Goal: Task Accomplishment & Management: Manage account settings

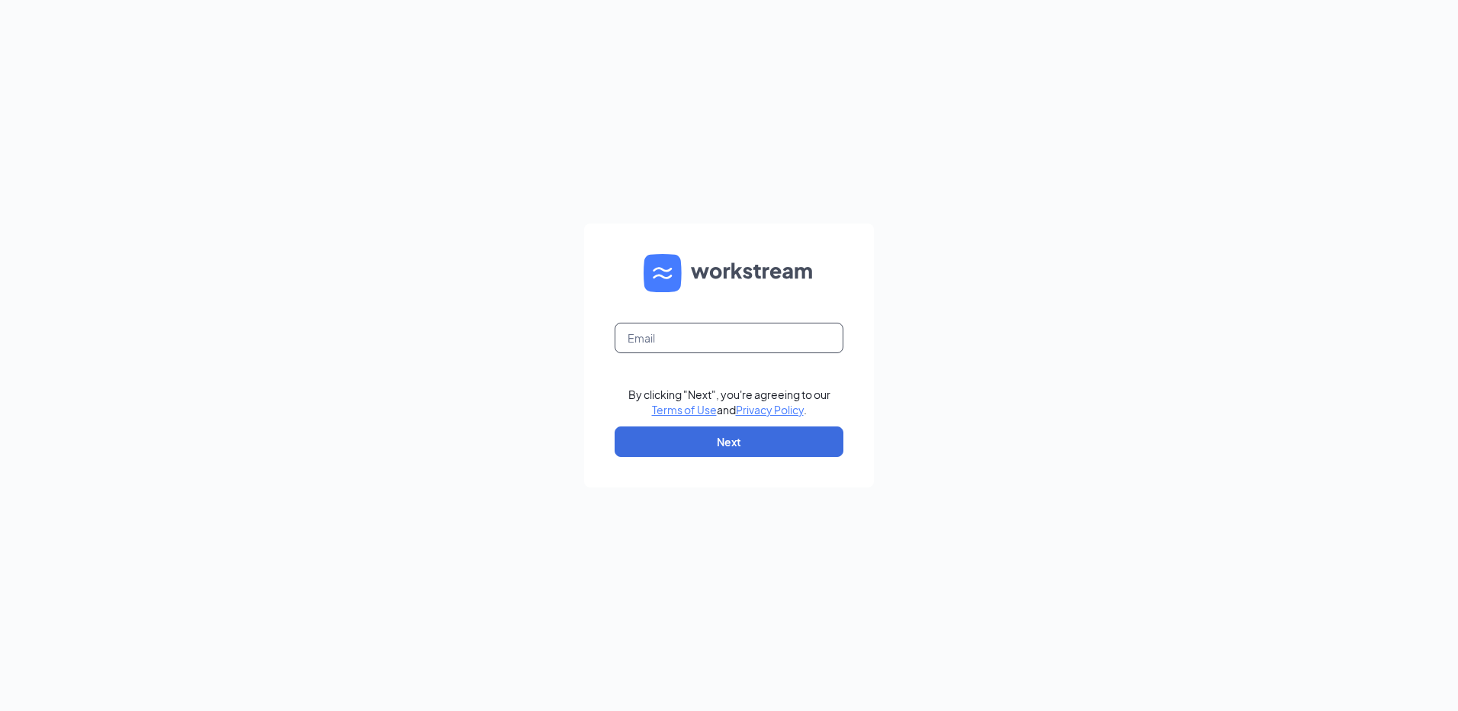
click at [721, 331] on input "text" at bounding box center [729, 338] width 229 height 30
type input "rs040941@tacobell.com"
click at [764, 429] on button "Next" at bounding box center [729, 441] width 229 height 30
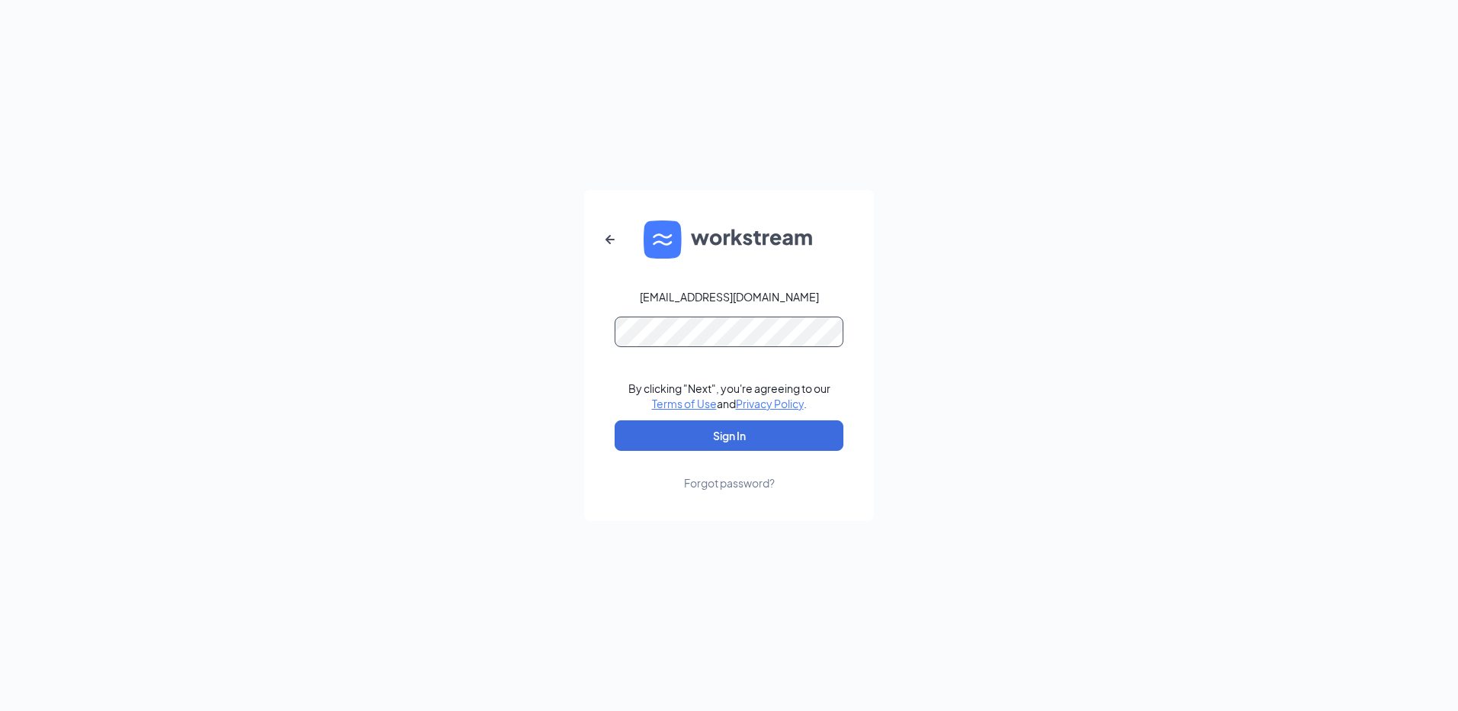
click at [615, 420] on button "Sign In" at bounding box center [729, 435] width 229 height 30
click at [724, 441] on button "Sign In" at bounding box center [729, 435] width 229 height 30
click at [615, 420] on button "Sign In" at bounding box center [729, 435] width 229 height 30
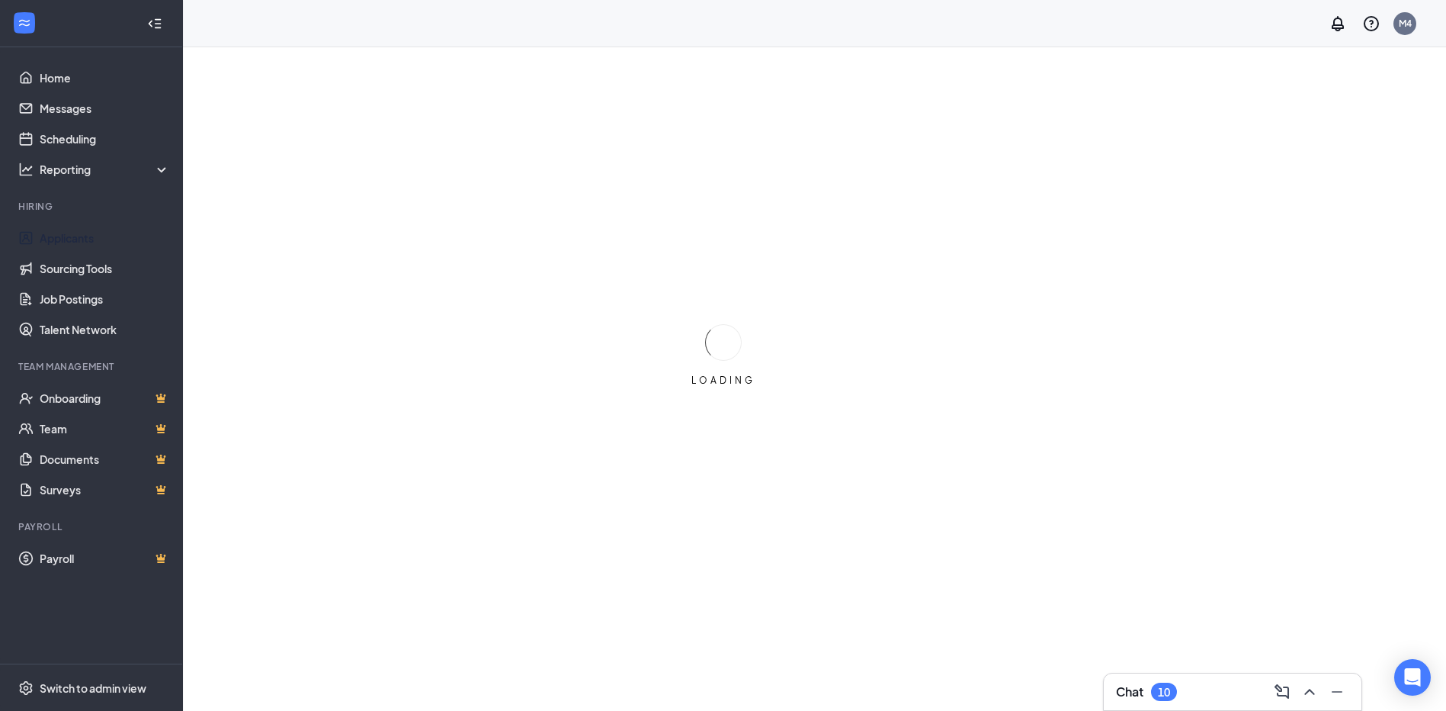
drag, startPoint x: 72, startPoint y: 236, endPoint x: 431, endPoint y: 194, distance: 360.8
click at [72, 236] on link "Applicants" at bounding box center [105, 238] width 130 height 30
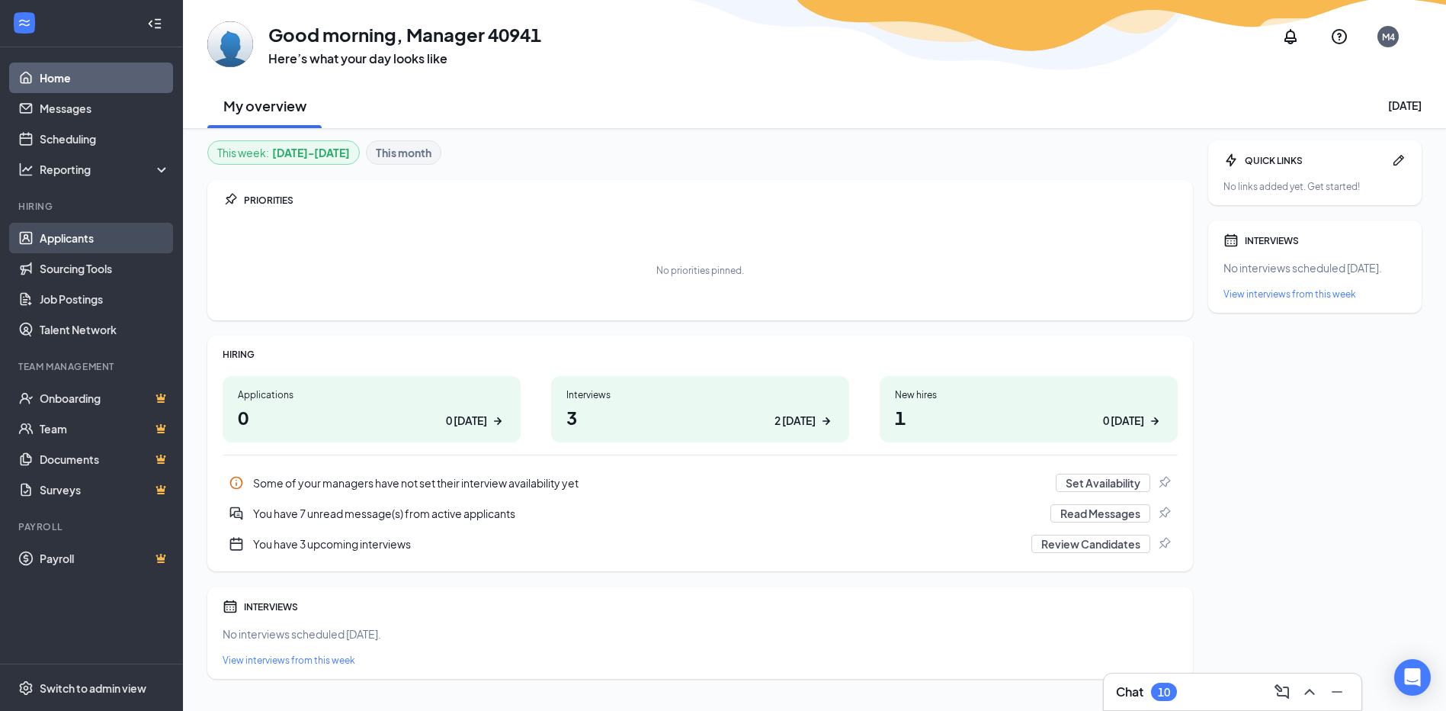
click at [73, 233] on link "Applicants" at bounding box center [105, 238] width 130 height 30
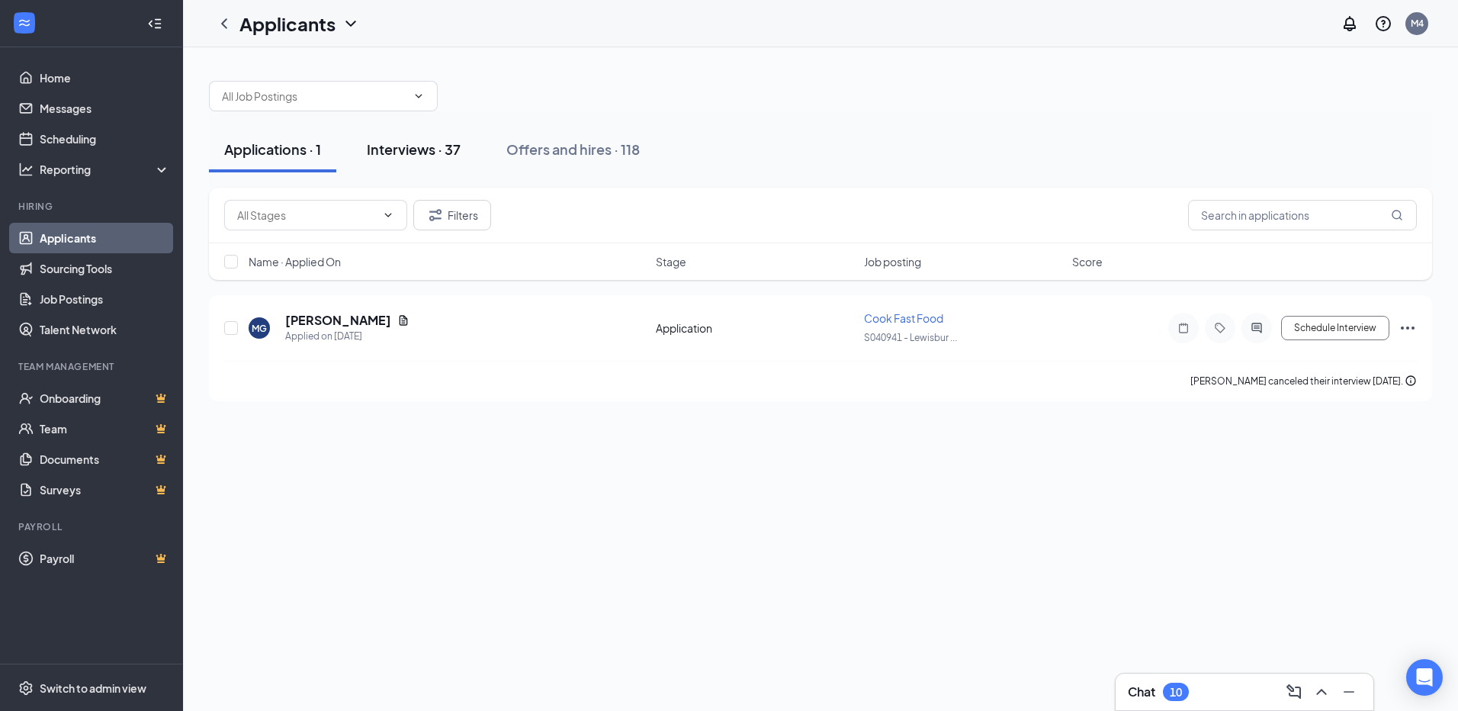
click at [428, 152] on div "Interviews · 37" at bounding box center [414, 149] width 94 height 19
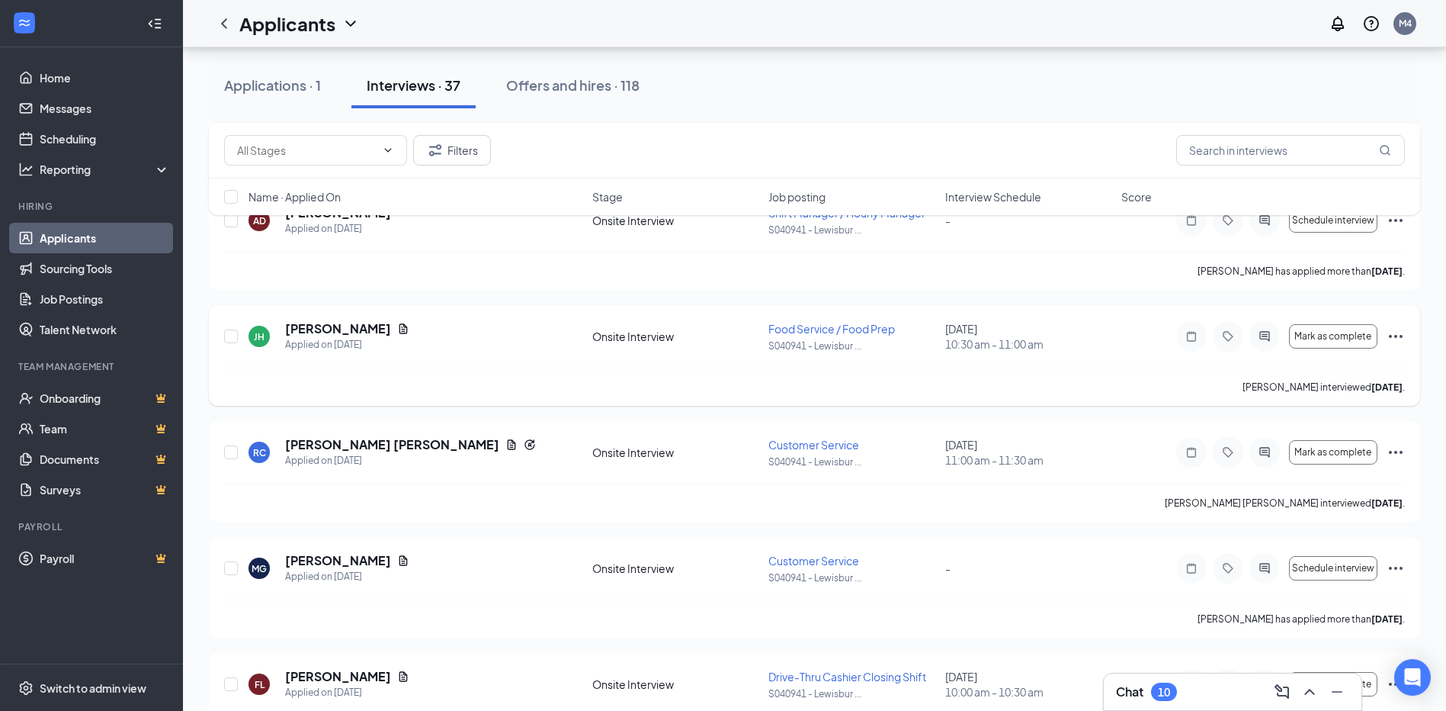
scroll to position [610, 0]
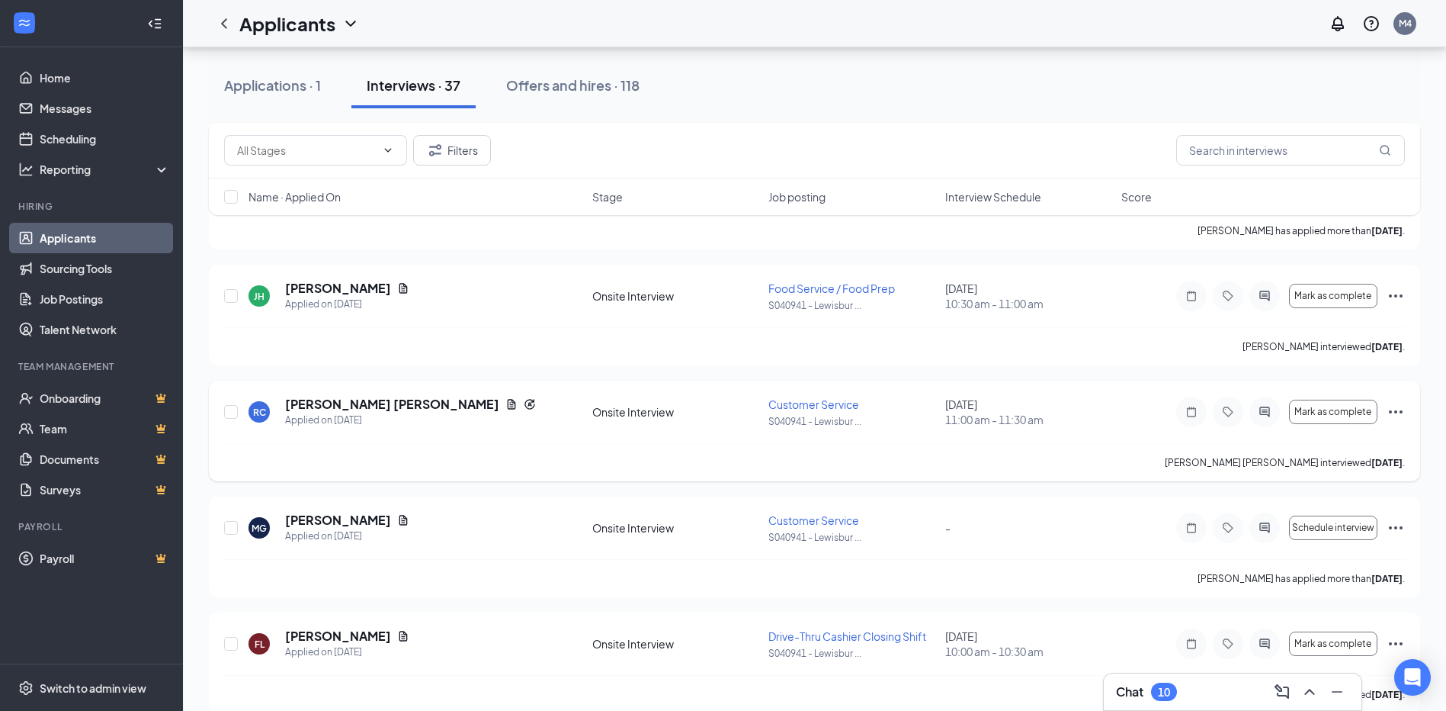
click at [790, 406] on span "Customer Service" at bounding box center [814, 404] width 91 height 14
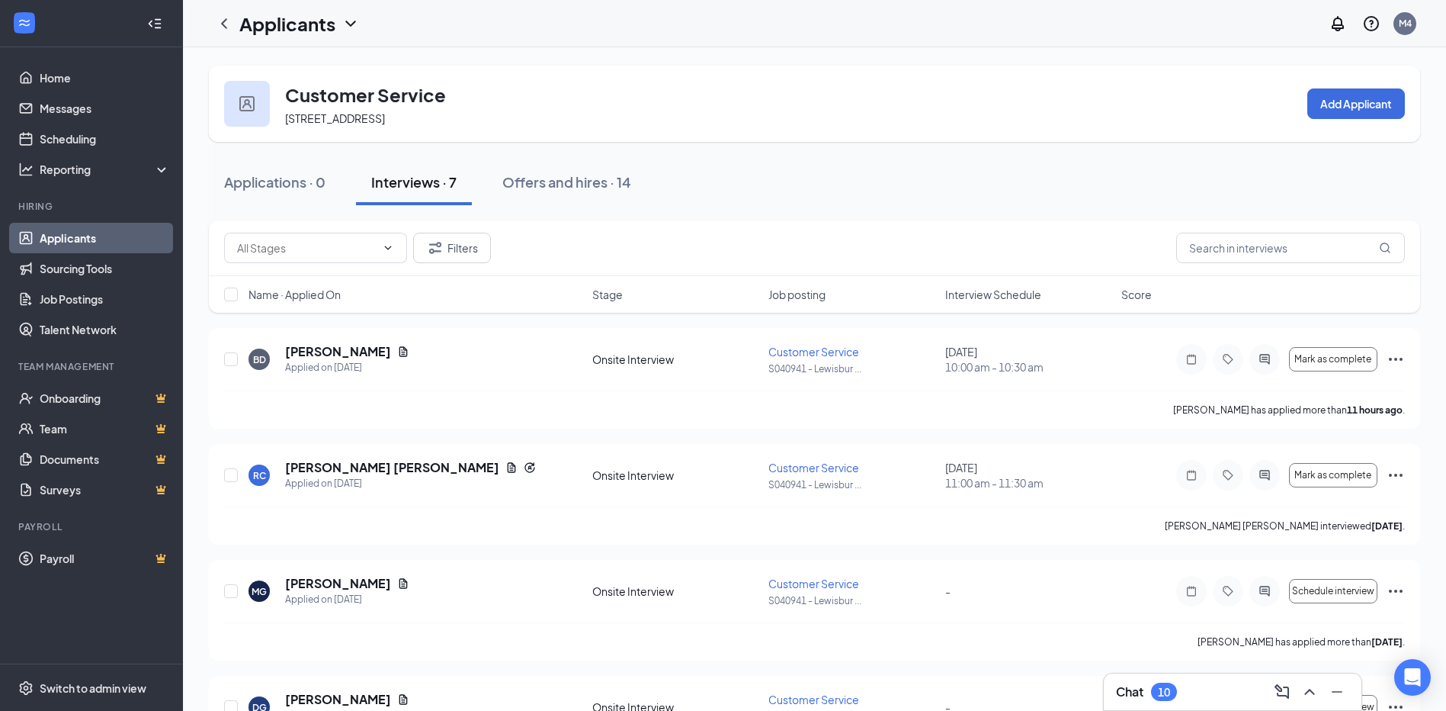
drag, startPoint x: 53, startPoint y: 240, endPoint x: 105, endPoint y: 241, distance: 51.9
click at [53, 240] on link "Applicants" at bounding box center [105, 238] width 130 height 30
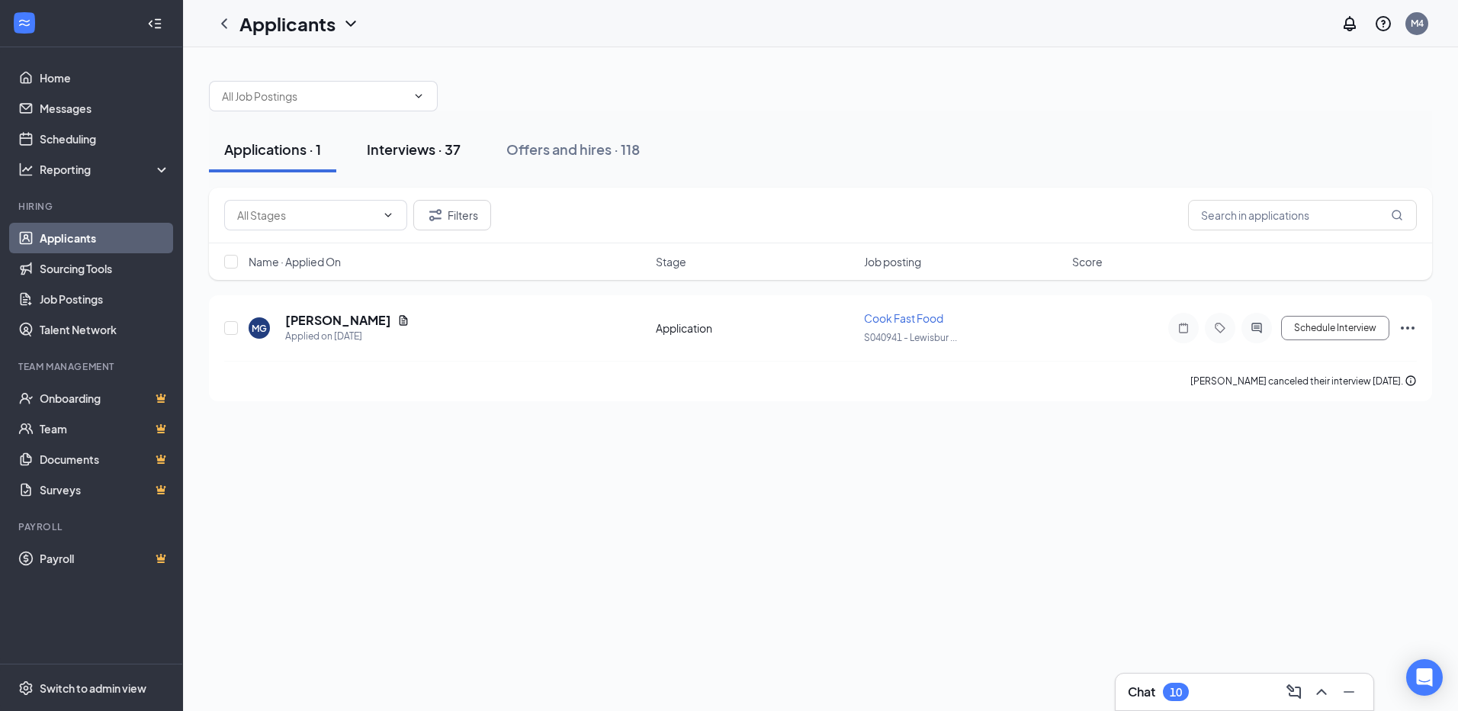
click at [422, 143] on div "Interviews · 37" at bounding box center [414, 149] width 94 height 19
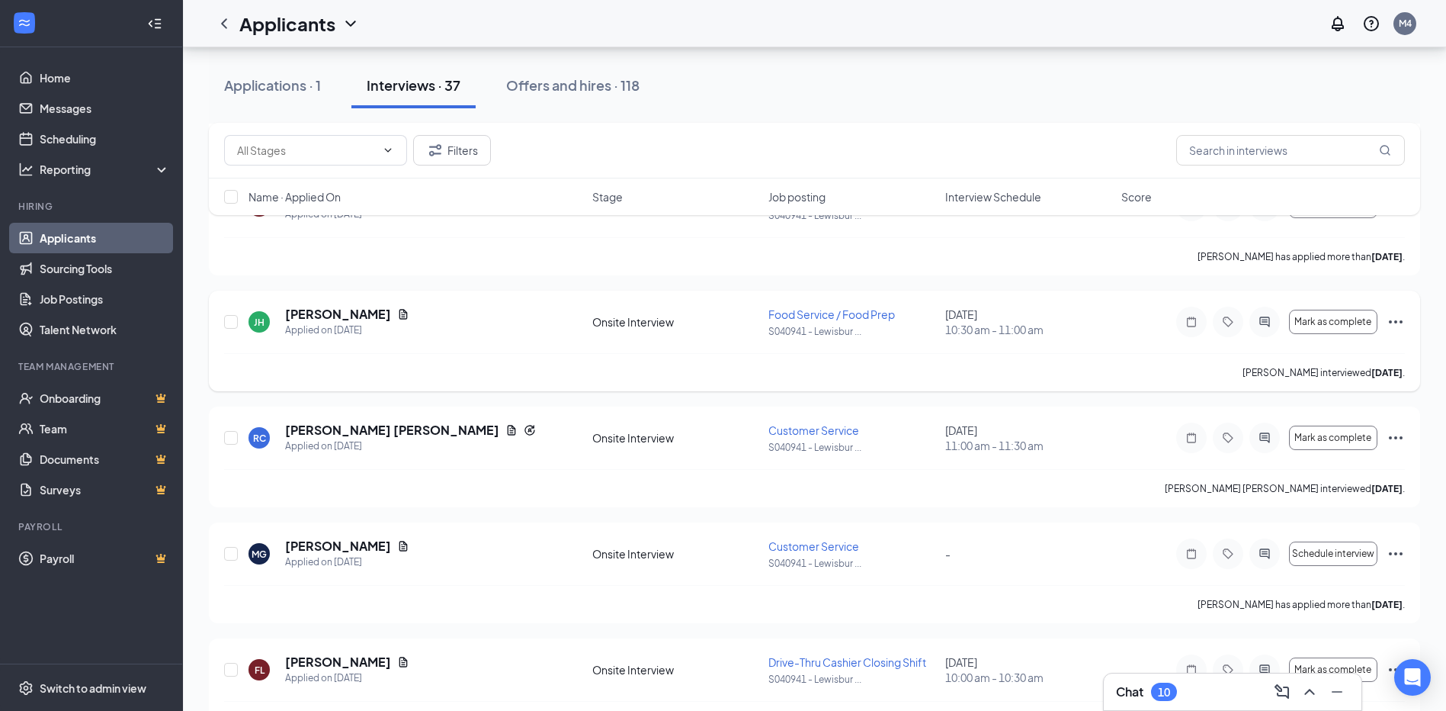
scroll to position [610, 0]
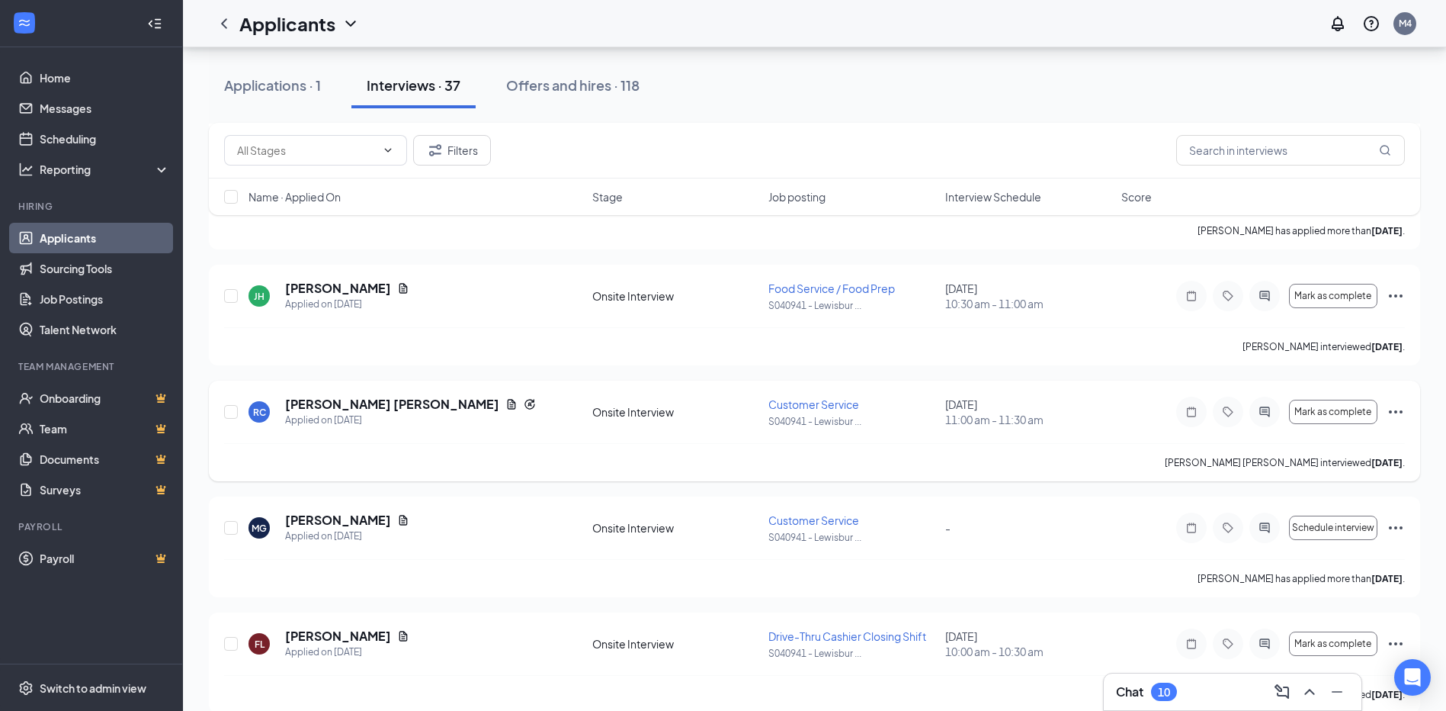
click at [1095, 424] on span "11:00 am - 11:30 am" at bounding box center [1028, 419] width 167 height 15
click at [1314, 410] on span "Mark as complete" at bounding box center [1333, 411] width 77 height 11
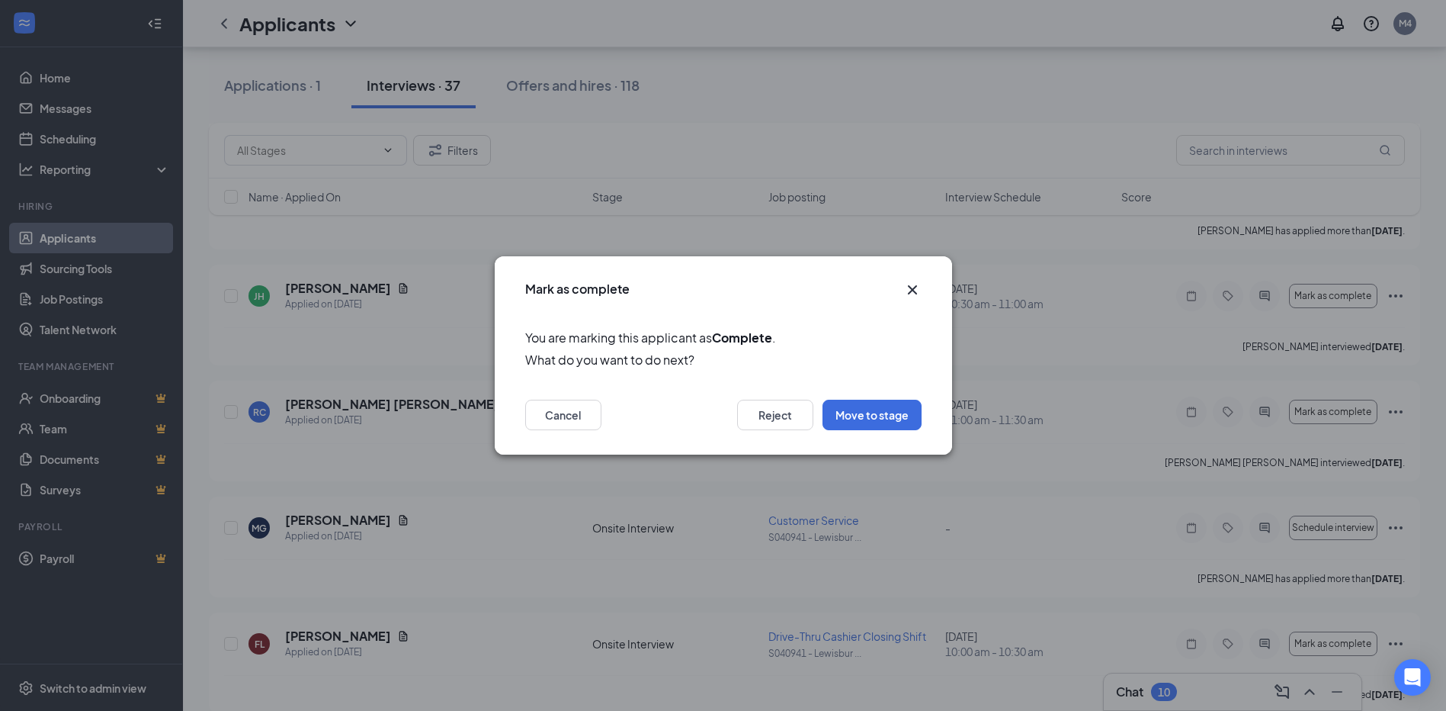
click at [910, 296] on icon "Cross" at bounding box center [912, 290] width 18 height 18
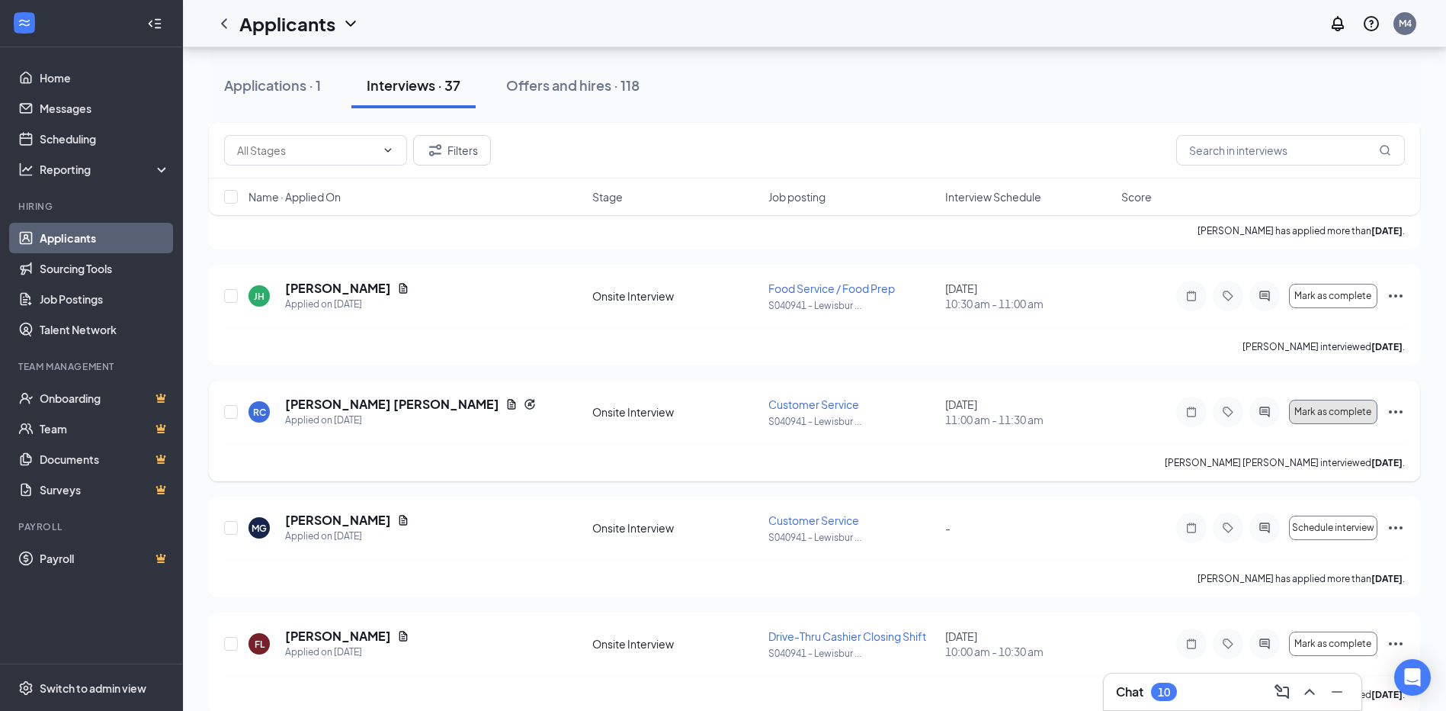
click at [1305, 412] on span "Mark as complete" at bounding box center [1333, 411] width 77 height 11
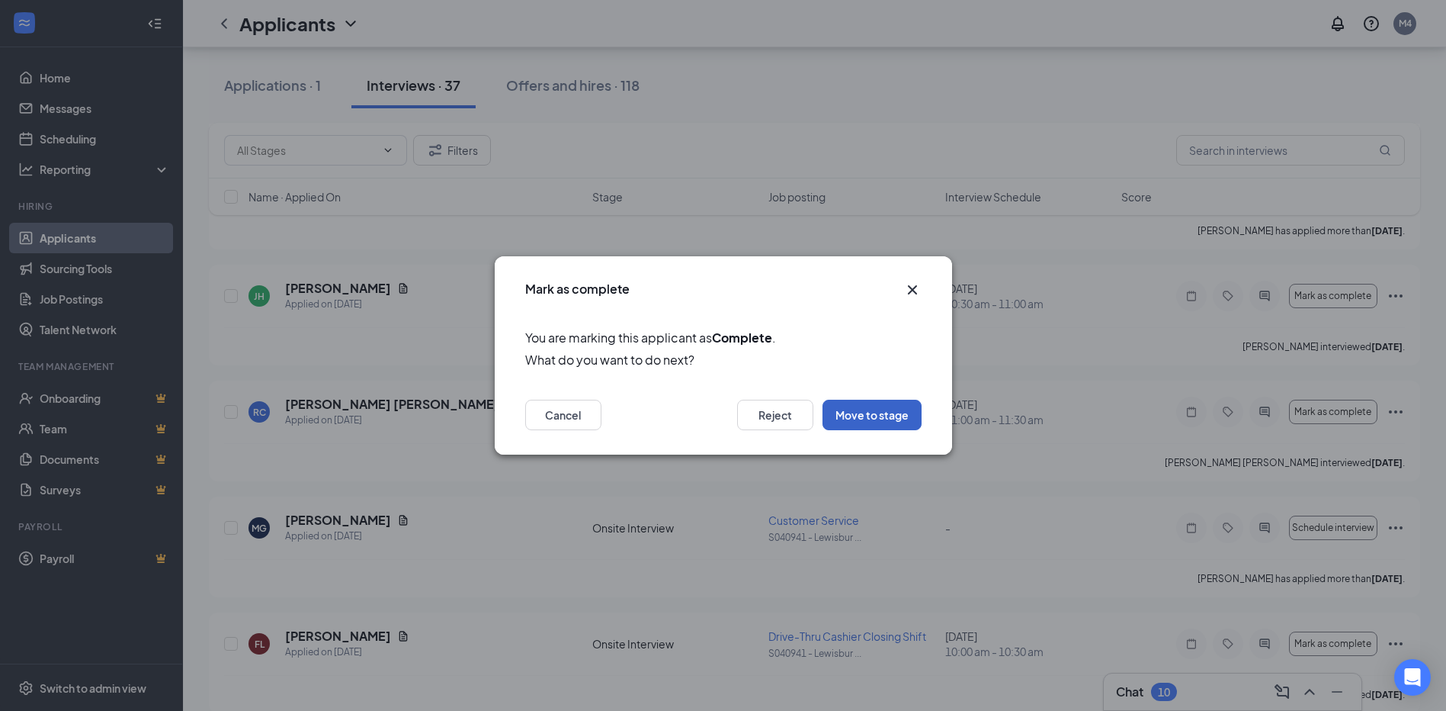
click at [890, 419] on button "Move to stage" at bounding box center [872, 415] width 99 height 30
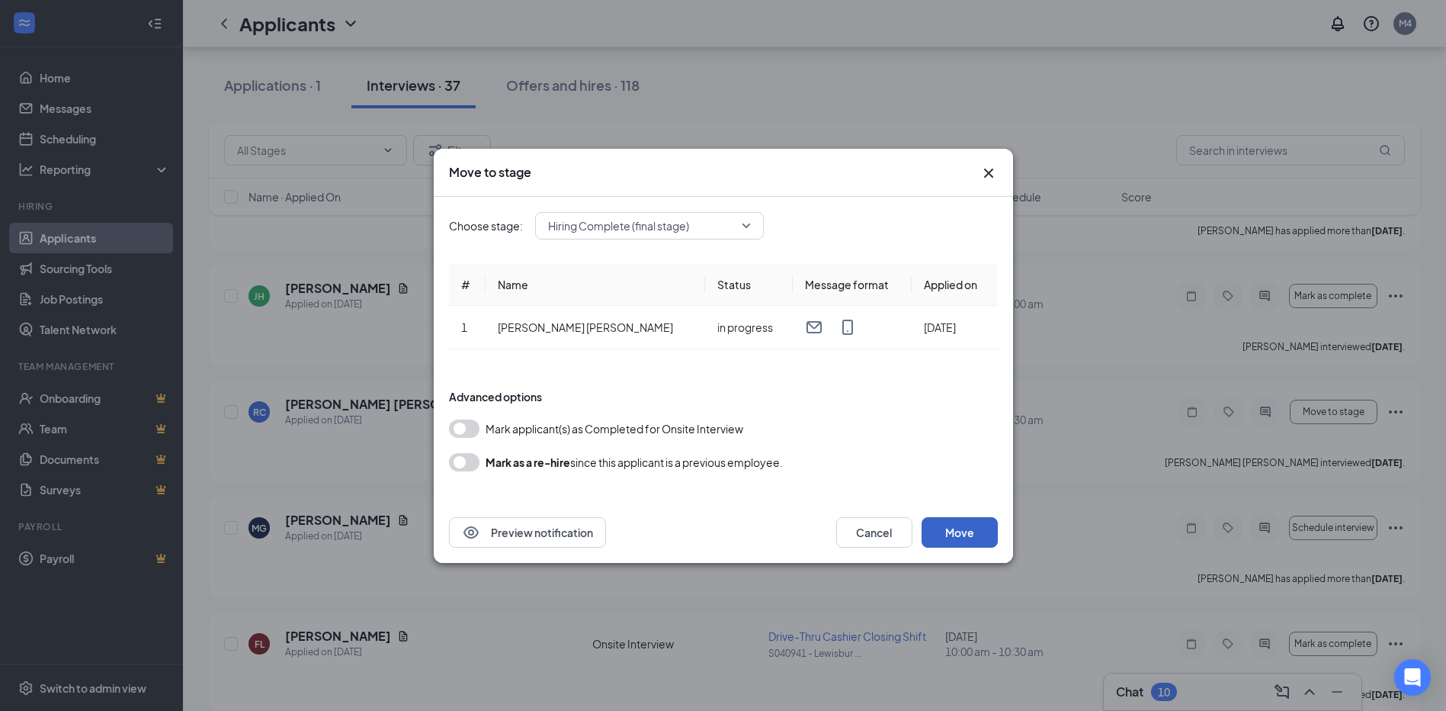
click at [953, 534] on button "Move" at bounding box center [960, 532] width 76 height 30
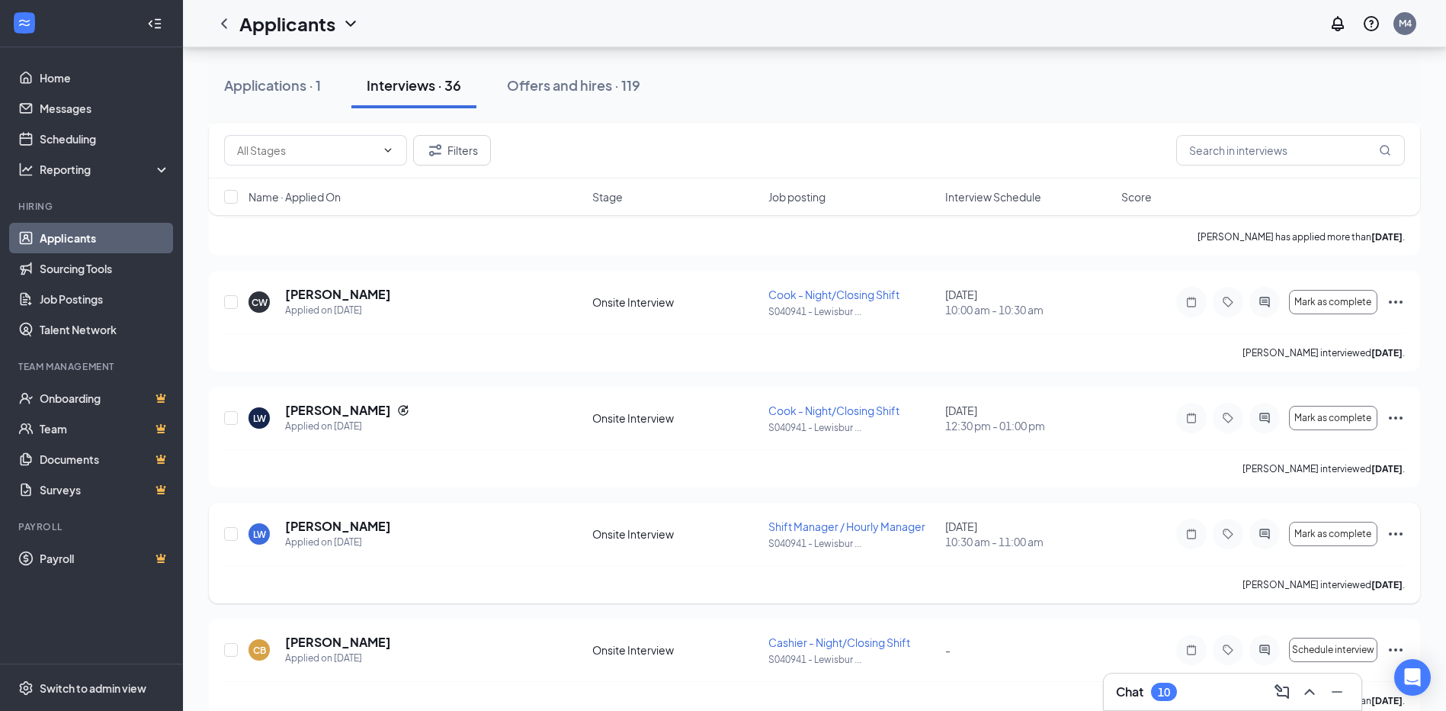
scroll to position [1144, 0]
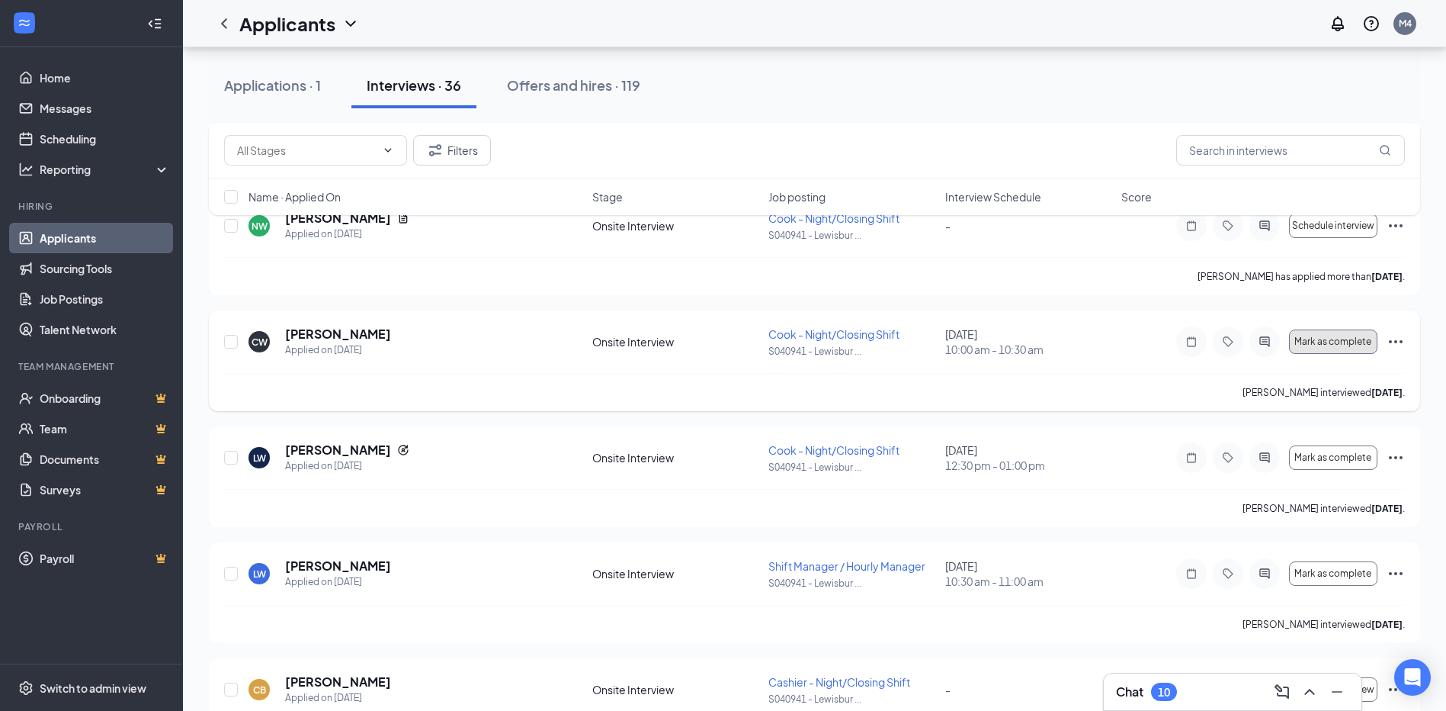
click at [1302, 339] on span "Mark as complete" at bounding box center [1333, 341] width 77 height 11
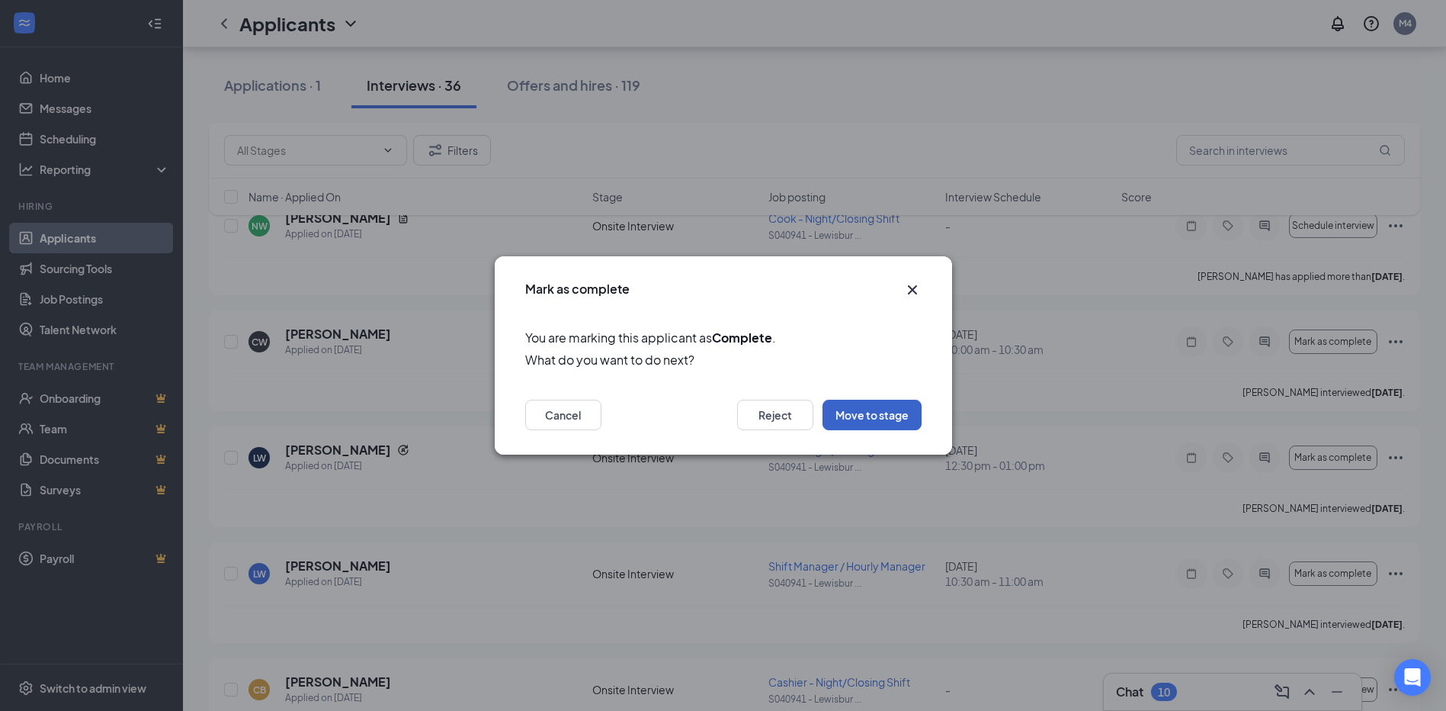
click at [874, 420] on button "Move to stage" at bounding box center [872, 415] width 99 height 30
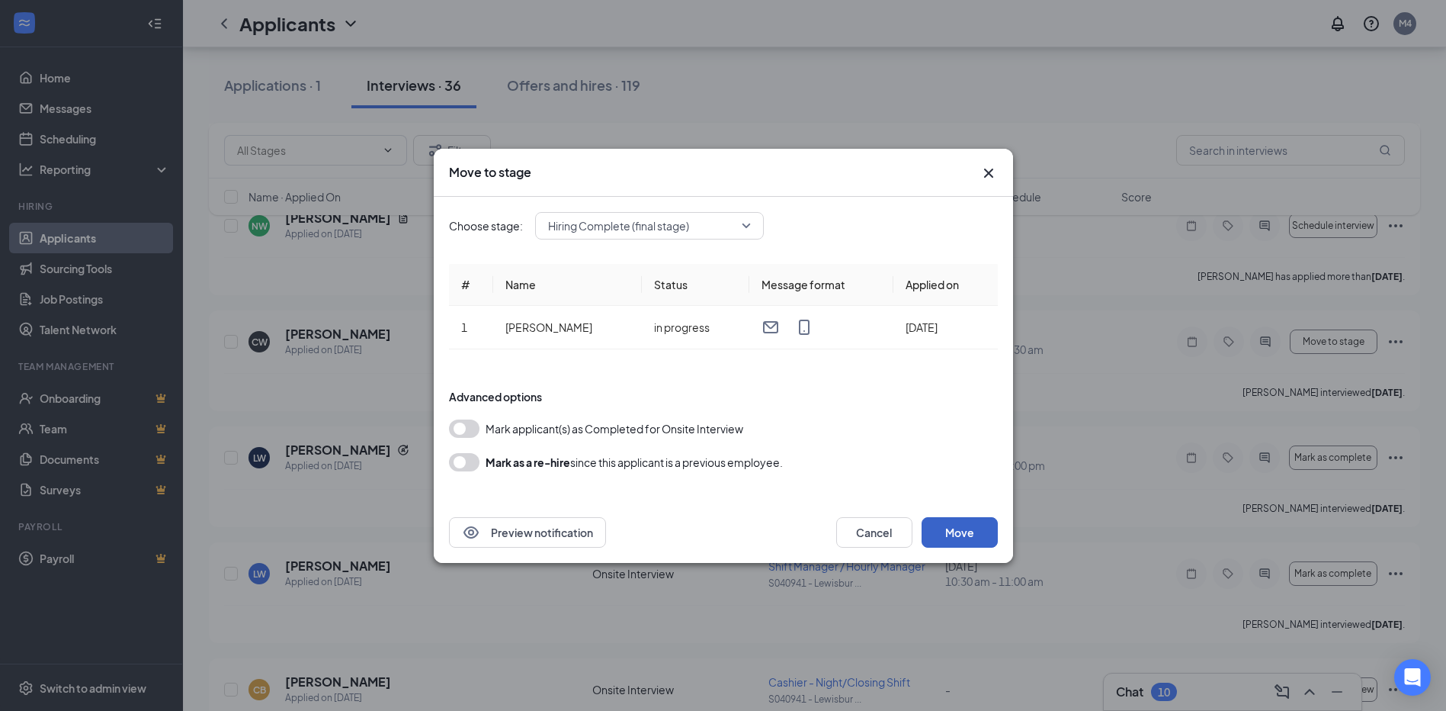
click at [976, 534] on button "Move" at bounding box center [960, 532] width 76 height 30
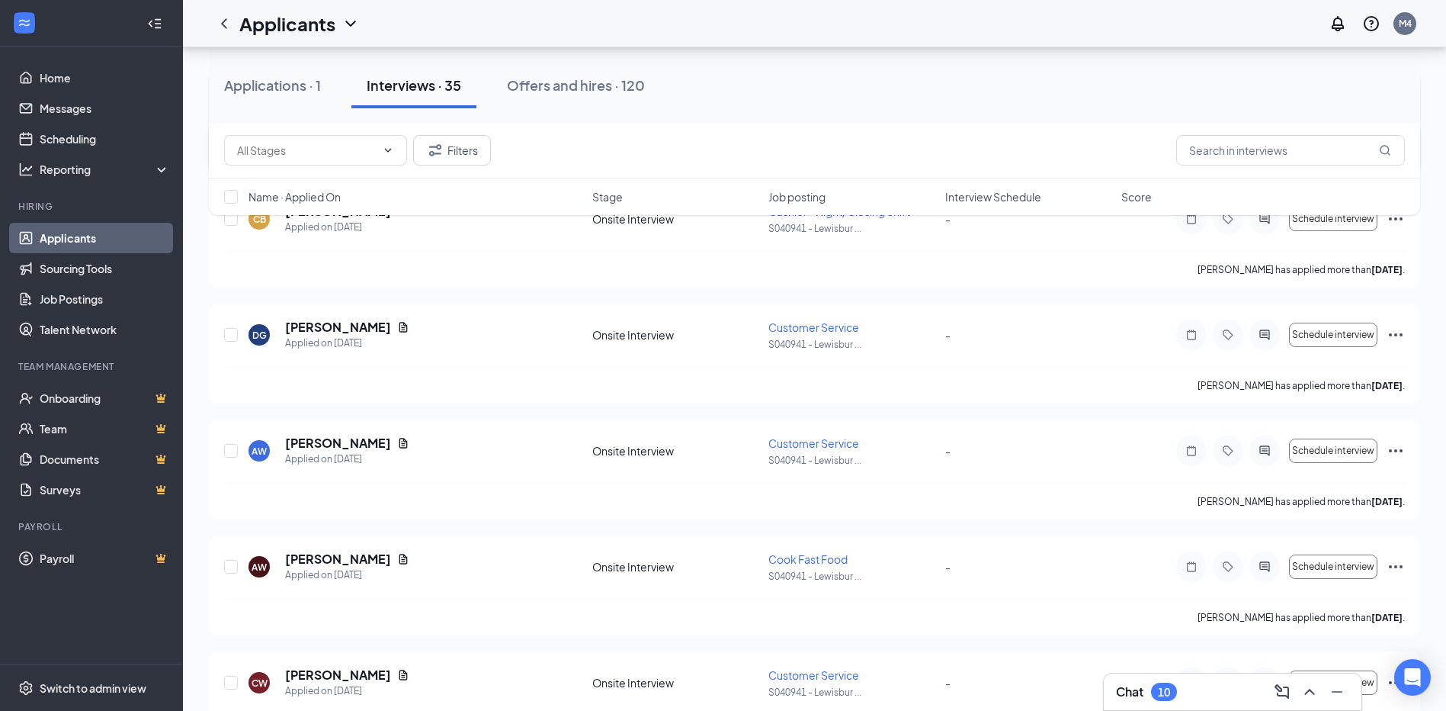
scroll to position [1525, 0]
